Goal: Navigation & Orientation: Go to known website

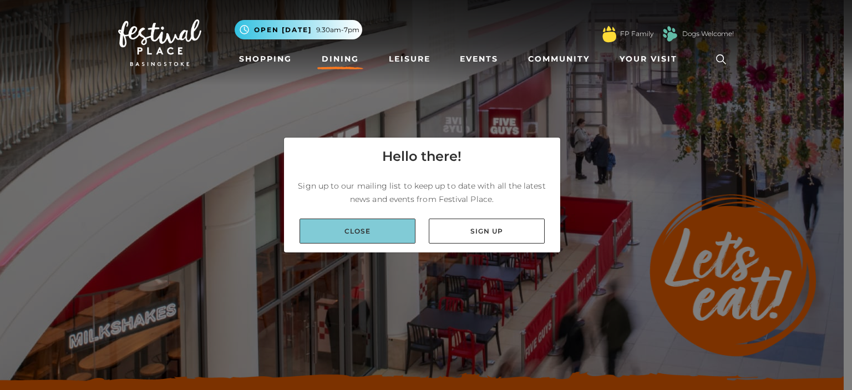
click at [389, 232] on link "Close" at bounding box center [357, 230] width 116 height 25
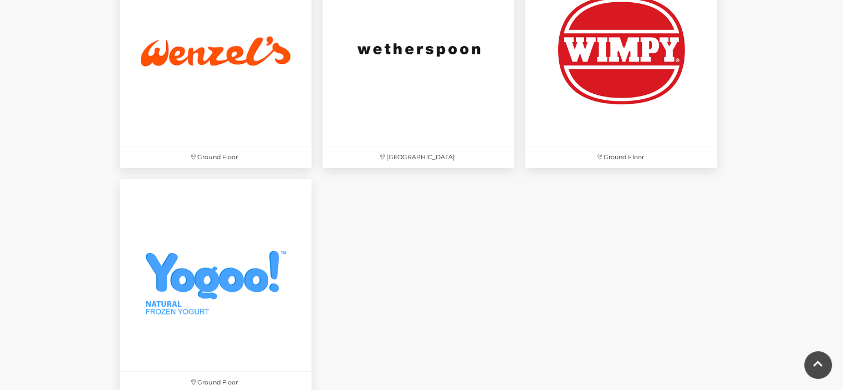
scroll to position [3750, 0]
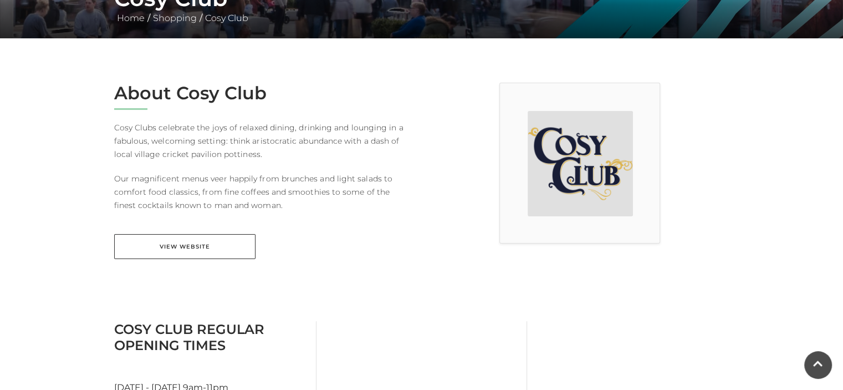
scroll to position [240, 0]
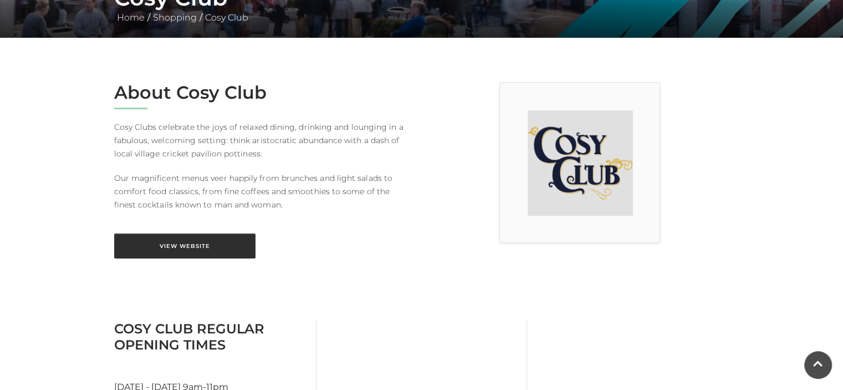
click at [201, 248] on link "View Website" at bounding box center [184, 245] width 141 height 25
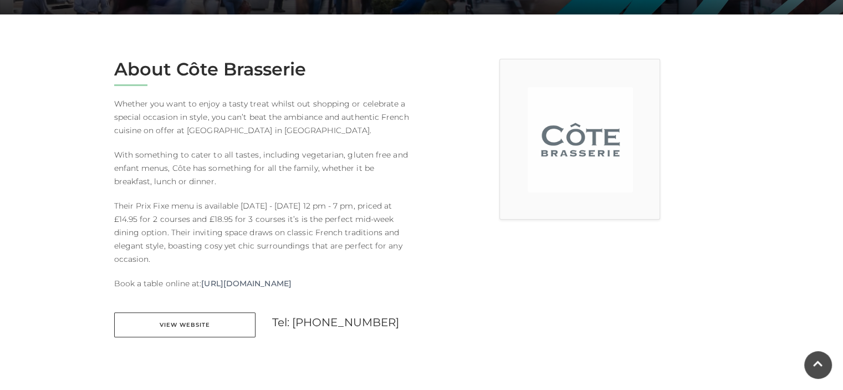
scroll to position [277, 0]
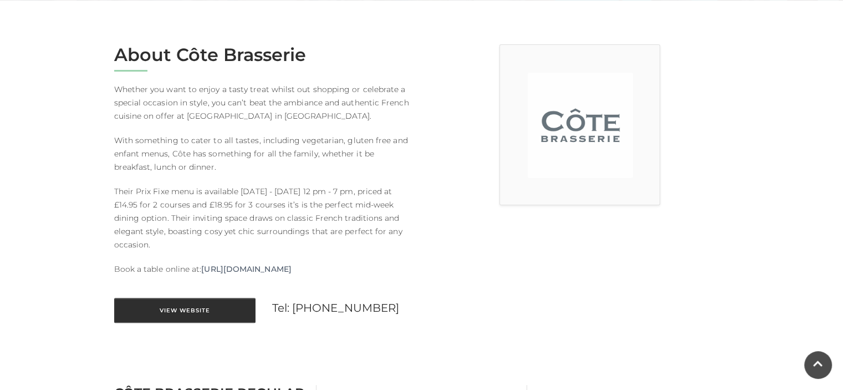
click at [218, 301] on link "View Website" at bounding box center [184, 310] width 141 height 25
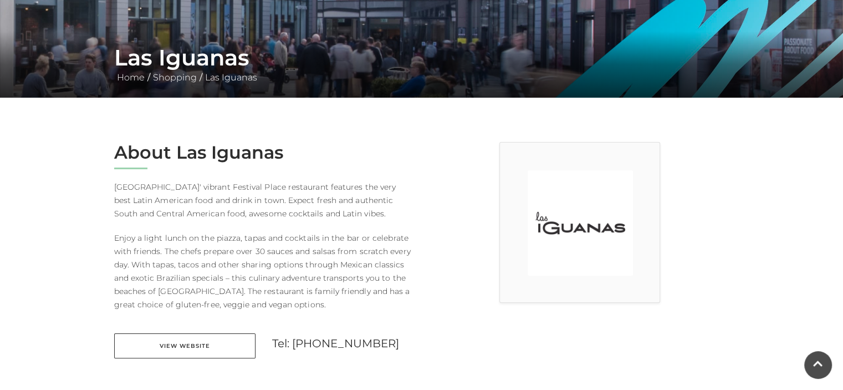
scroll to position [186, 0]
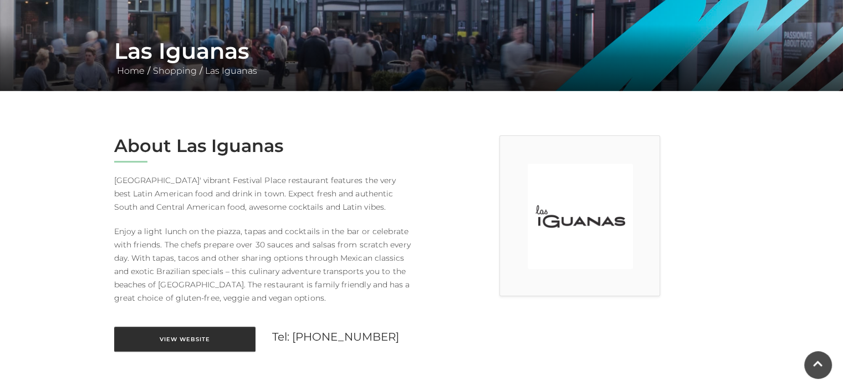
click at [207, 338] on link "View Website" at bounding box center [184, 339] width 141 height 25
